Goal: Task Accomplishment & Management: Use online tool/utility

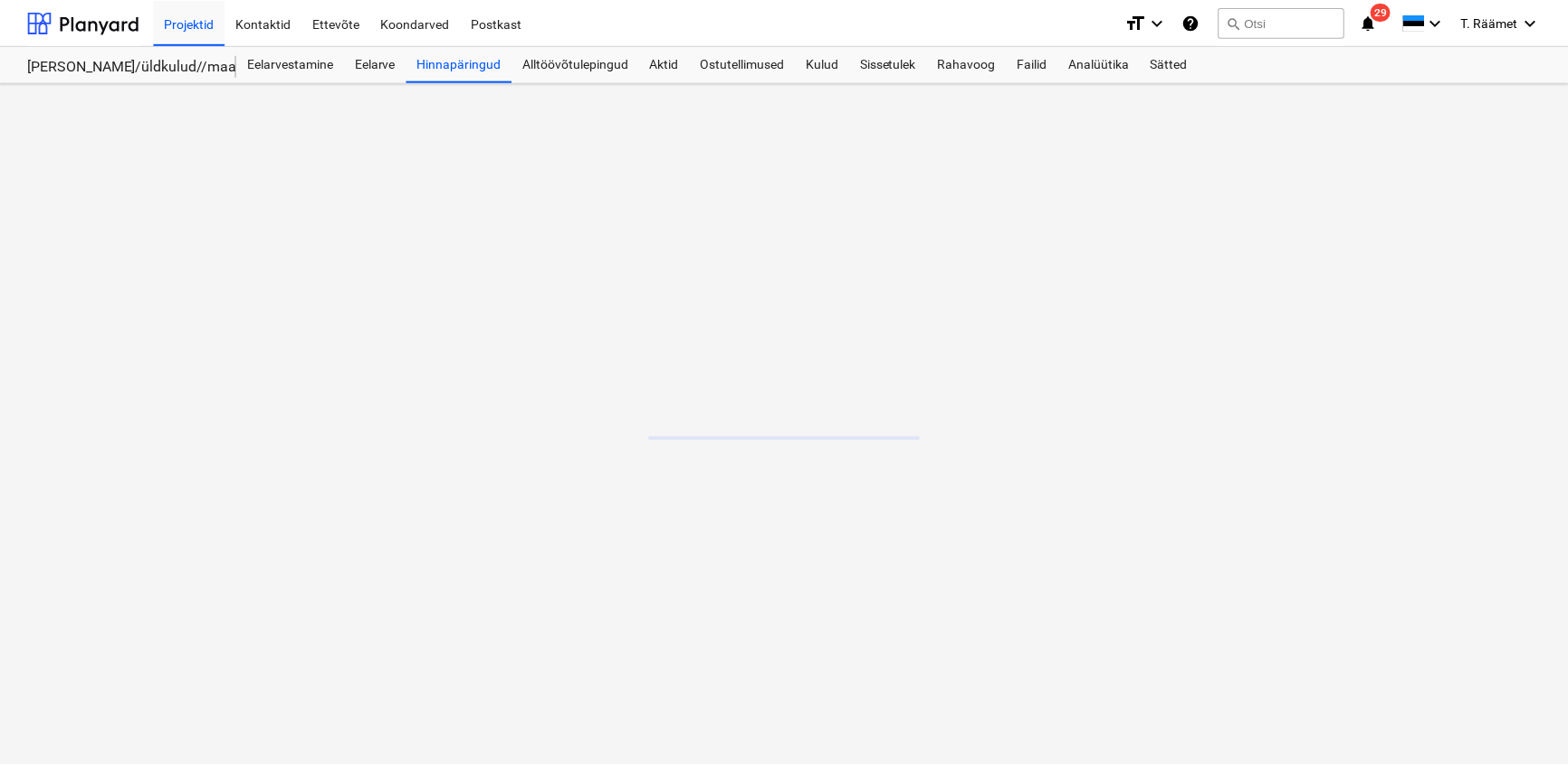
scroll to position [148, 0]
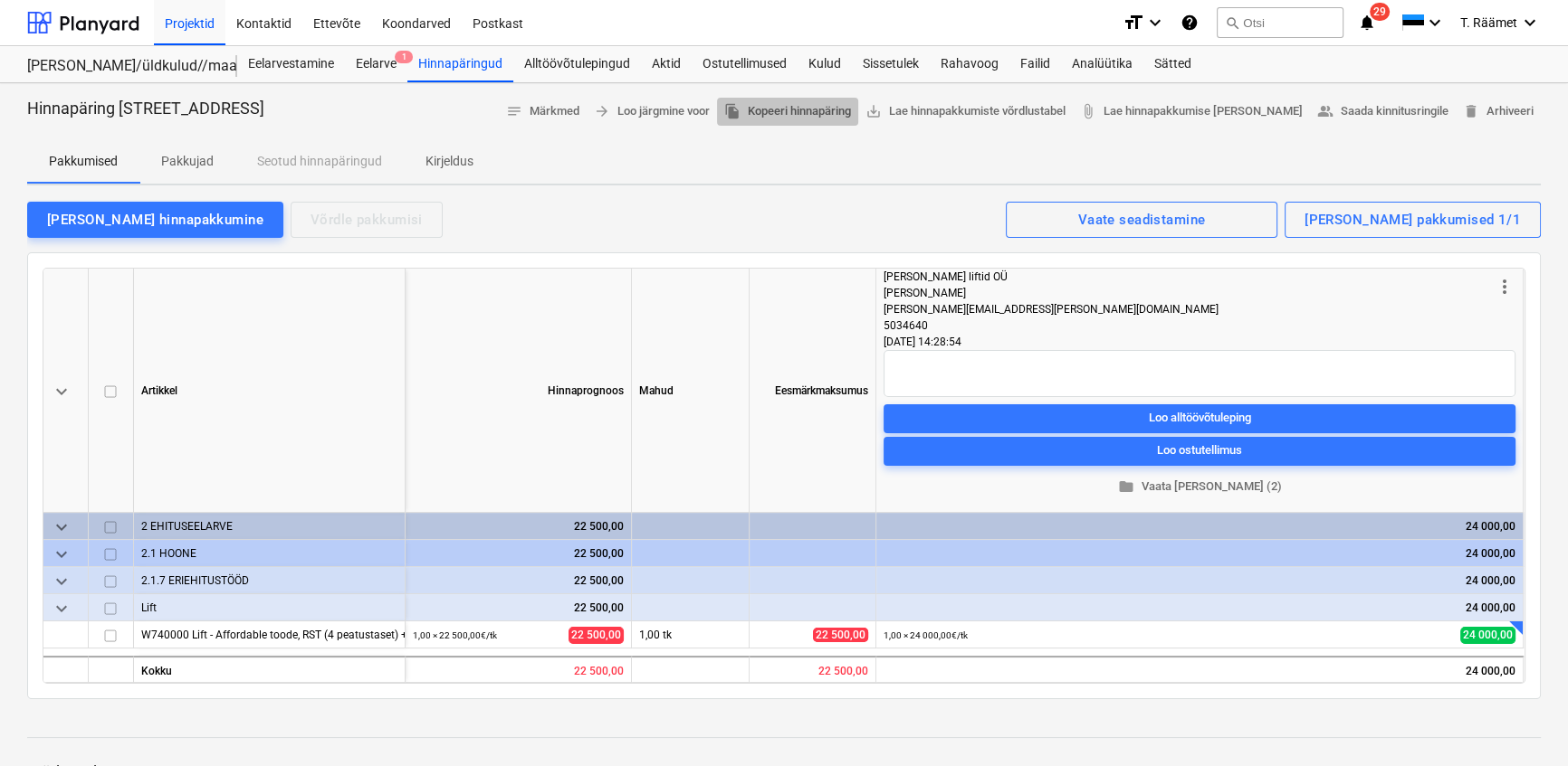
click at [858, 104] on button "file_copy Kopeeri hinnapäring" at bounding box center [788, 111] width 141 height 28
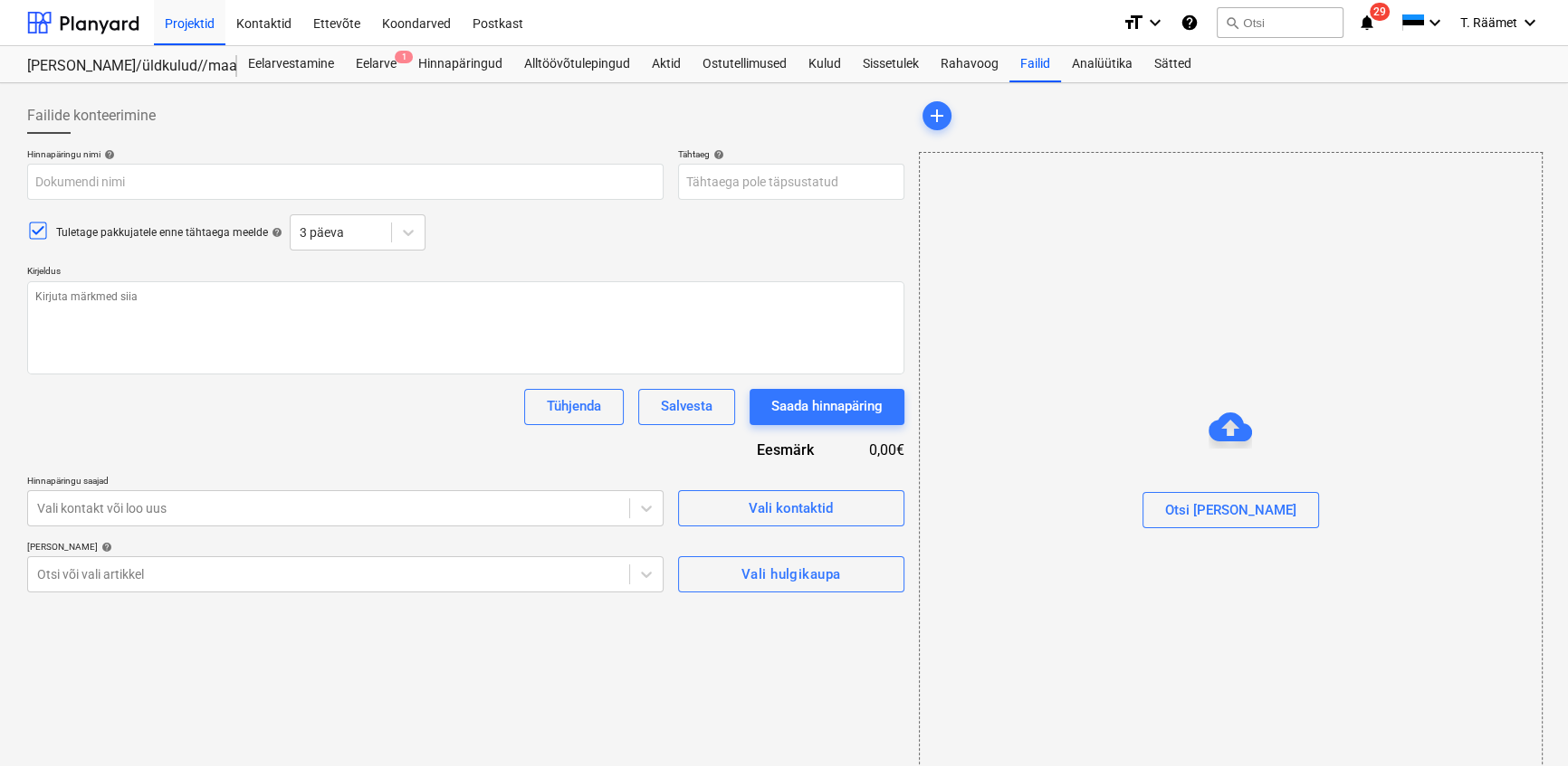
type textarea "x"
type input "Hinnapäring Soo tee 5, Saku - lift"
type textarea "Tere! Palun Teie hinnapakkumist Sakus, Soo tee 5 korterelamu liftile. Lifti kir…"
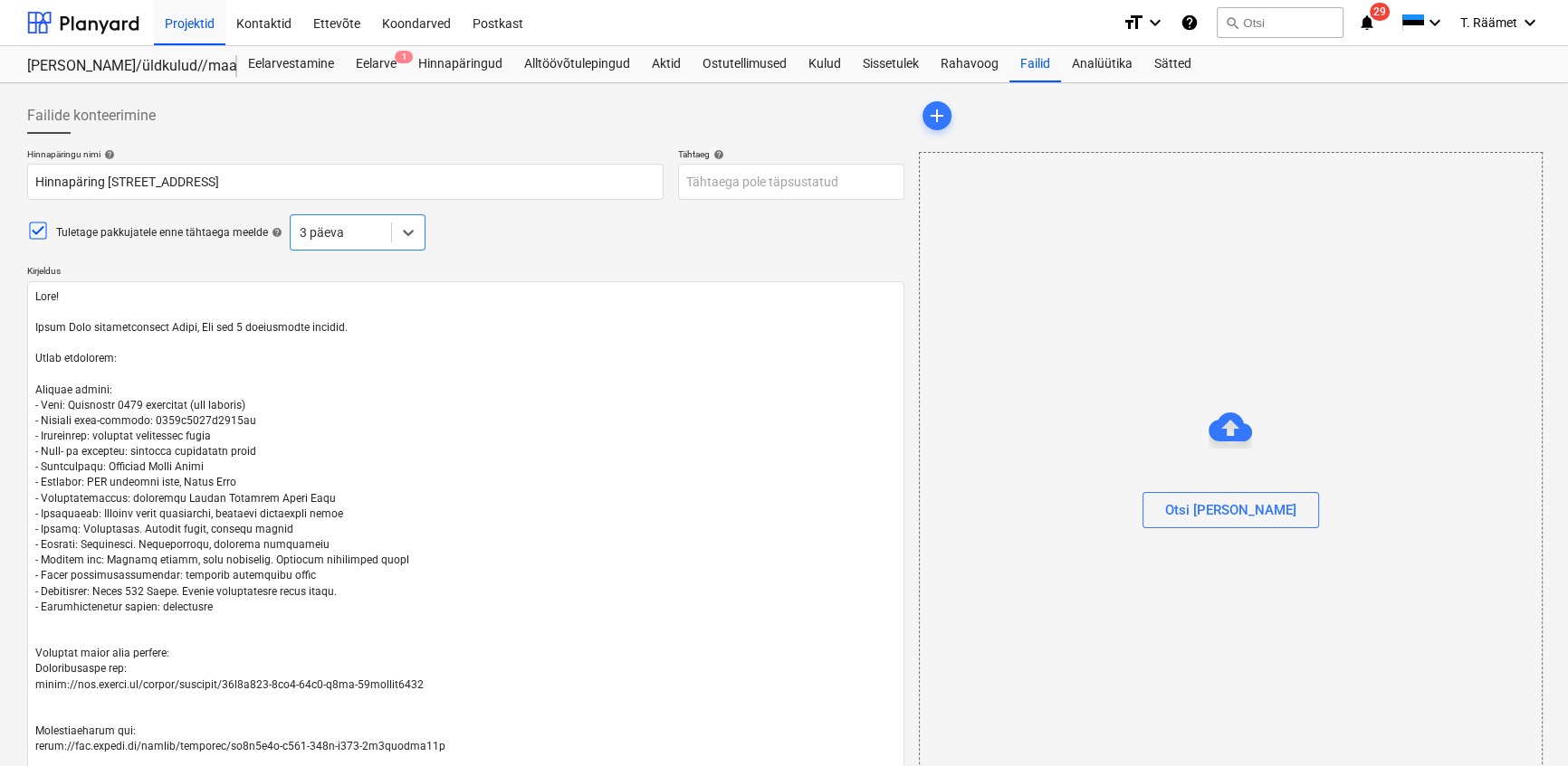
type textarea "x"
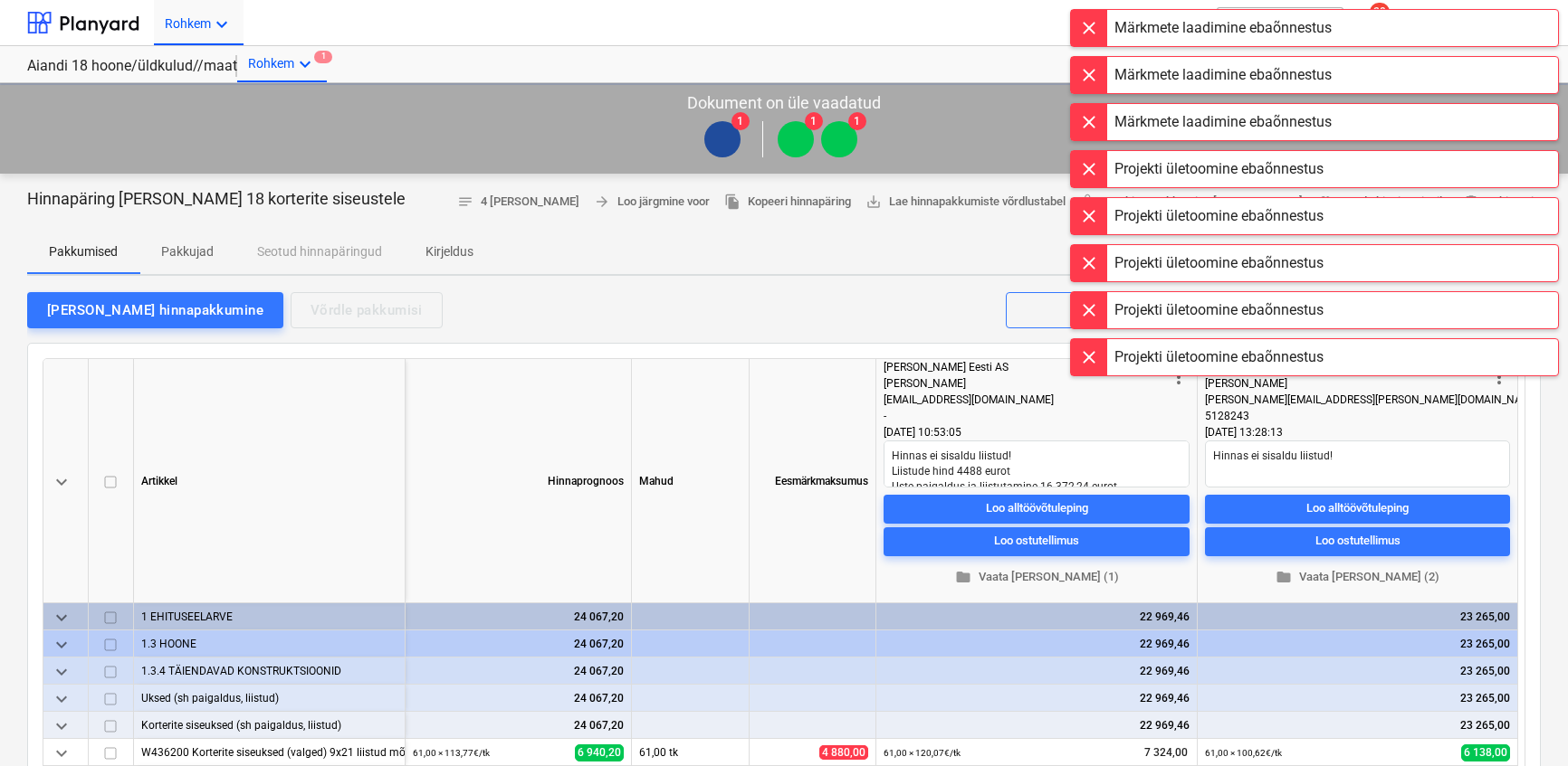
type textarea "x"
